Goal: Find specific page/section: Find specific page/section

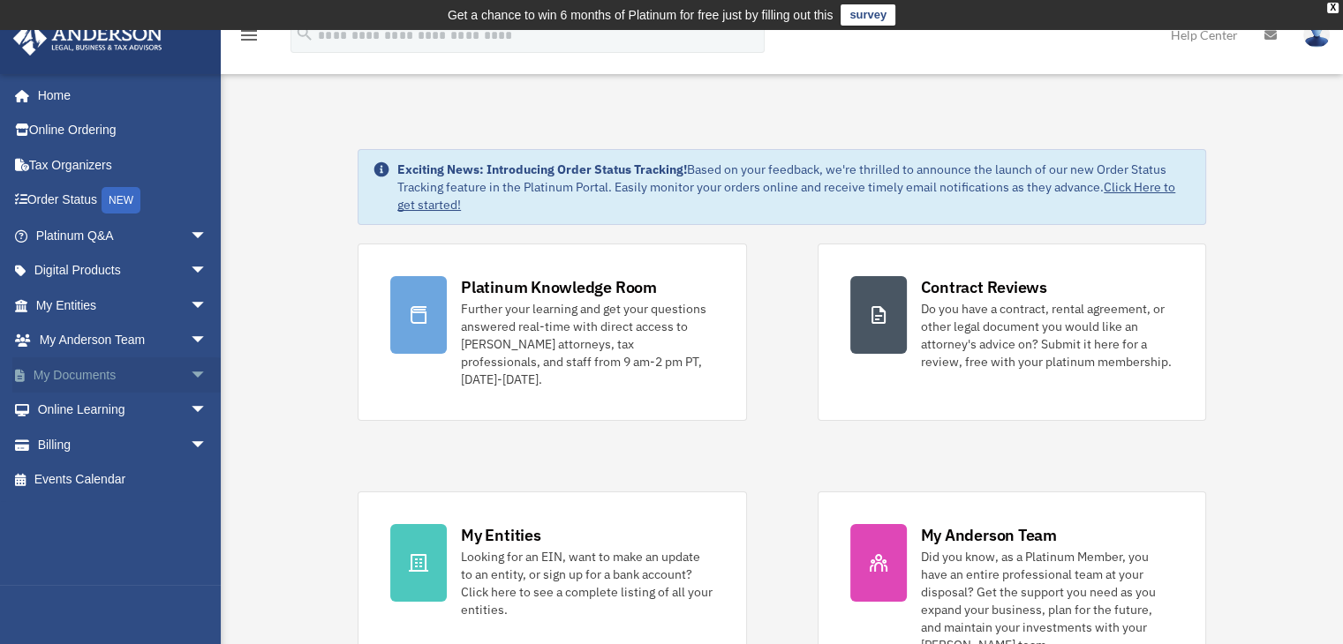
click at [192, 368] on span "arrow_drop_down" at bounding box center [207, 375] width 35 height 36
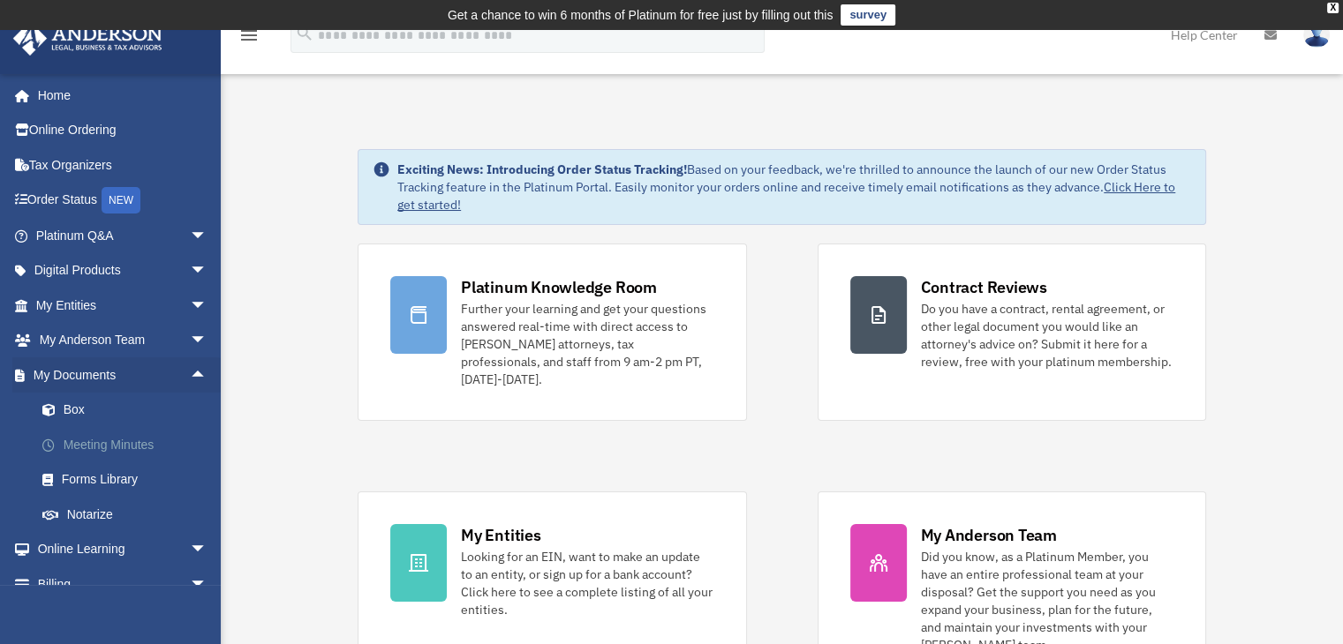
click at [134, 442] on link "Meeting Minutes" at bounding box center [129, 444] width 209 height 35
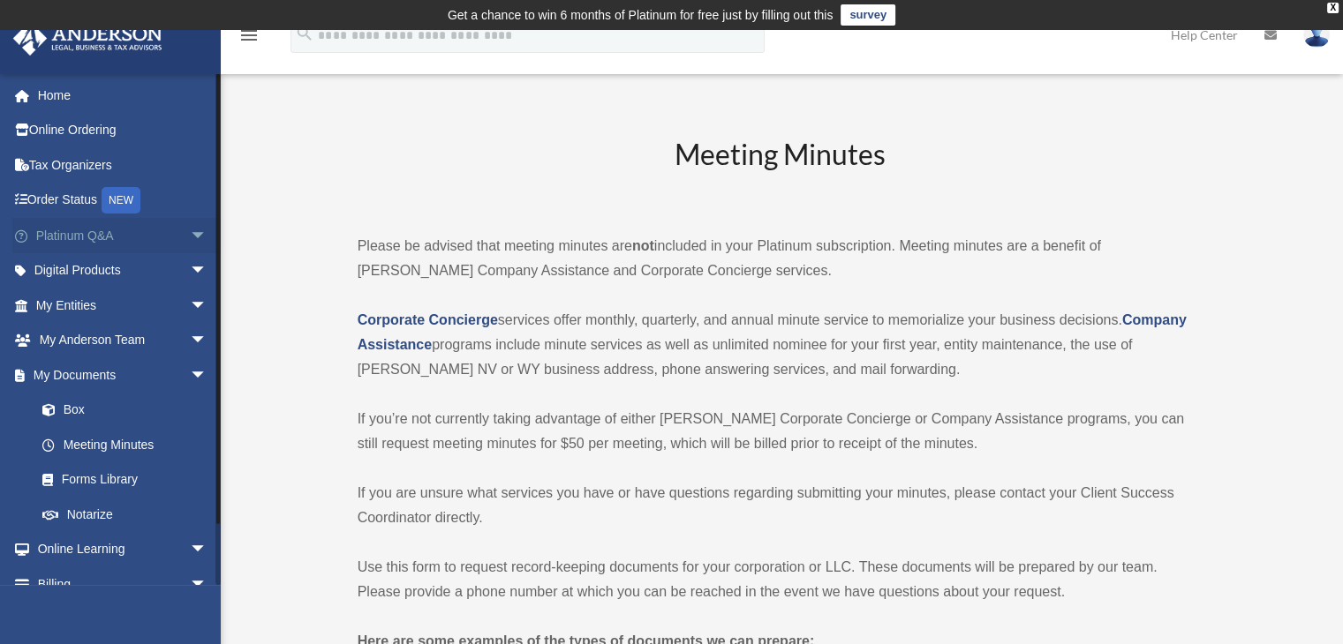
click at [190, 229] on span "arrow_drop_down" at bounding box center [207, 236] width 35 height 36
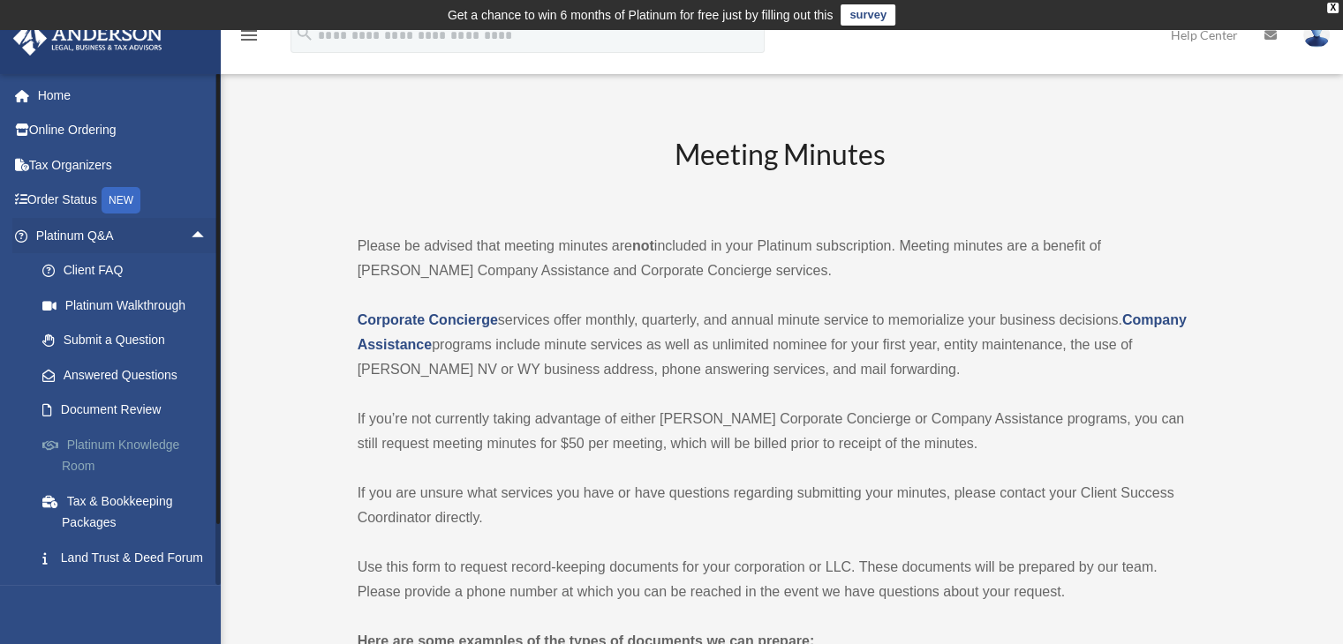
click at [120, 448] on link "Platinum Knowledge Room" at bounding box center [129, 455] width 209 height 56
